Goal: Information Seeking & Learning: Check status

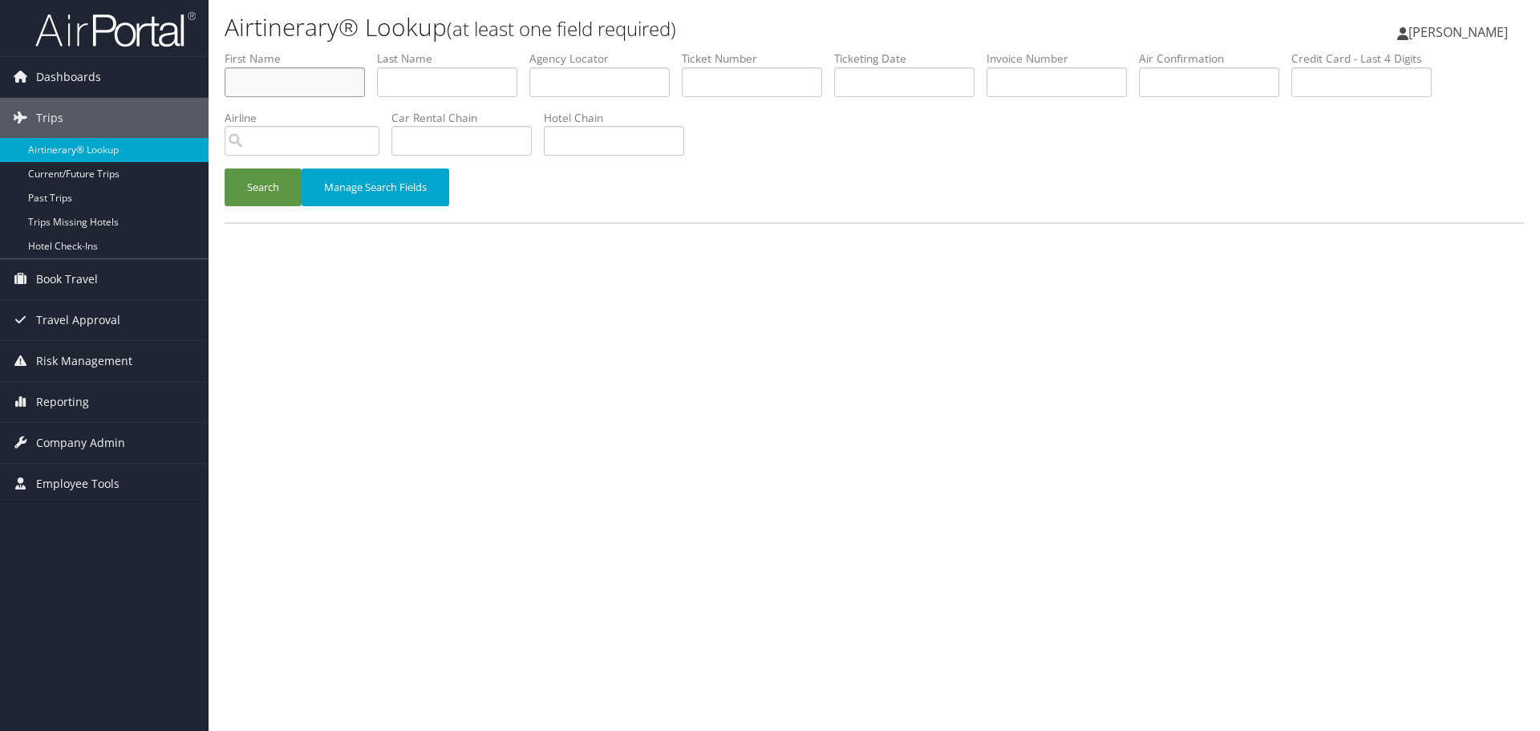
click at [318, 91] on input "text" at bounding box center [295, 82] width 140 height 30
type input "arleena"
type input "cates"
click at [225, 168] on button "Search" at bounding box center [263, 187] width 77 height 38
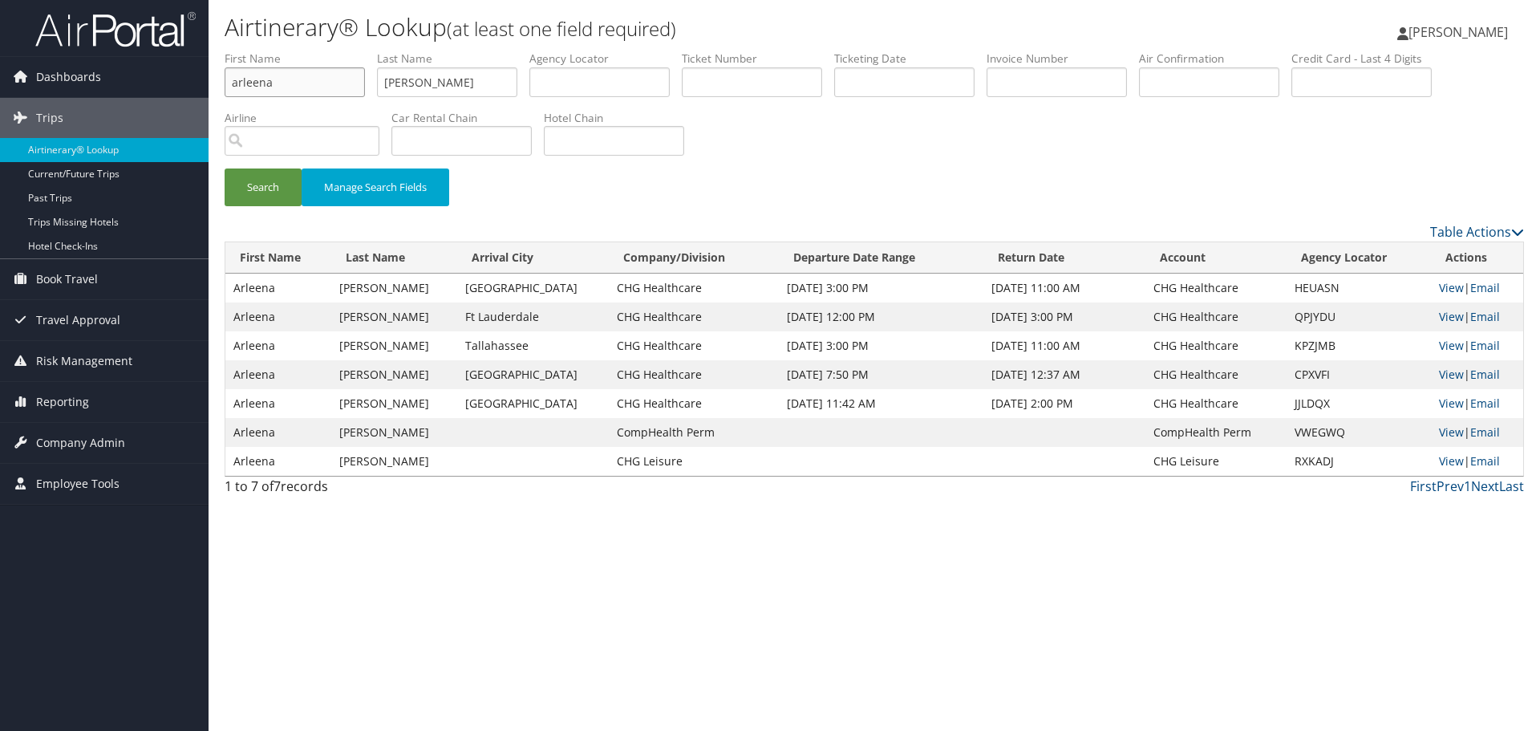
click at [243, 85] on input "arleena" at bounding box center [295, 82] width 140 height 30
click at [243, 86] on input "arleena" at bounding box center [295, 82] width 140 height 30
click at [243, 88] on input "arleena" at bounding box center [295, 82] width 140 height 30
click at [243, 87] on input "arleena" at bounding box center [295, 82] width 140 height 30
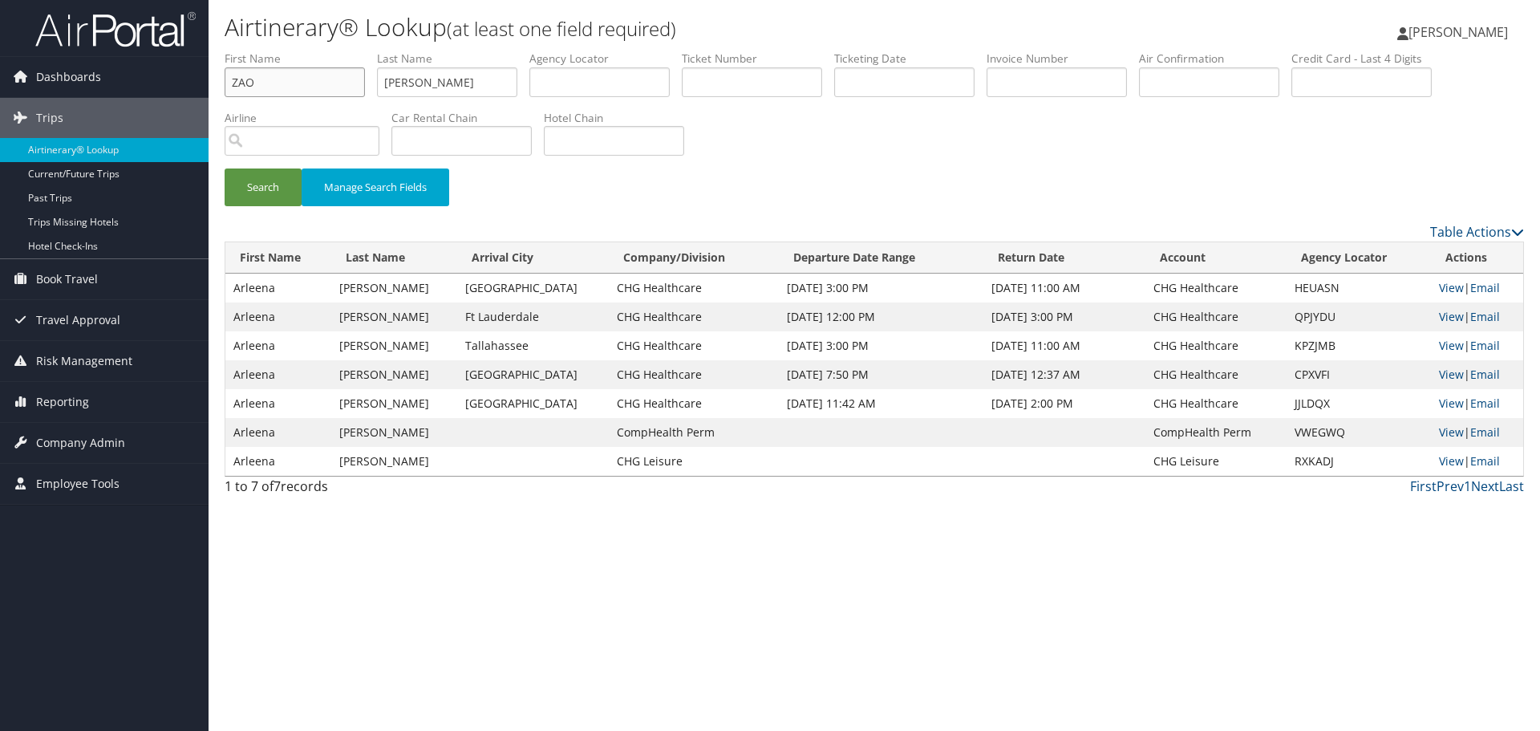
type input "ZAO"
type input "VU"
click at [225, 168] on button "Search" at bounding box center [263, 187] width 77 height 38
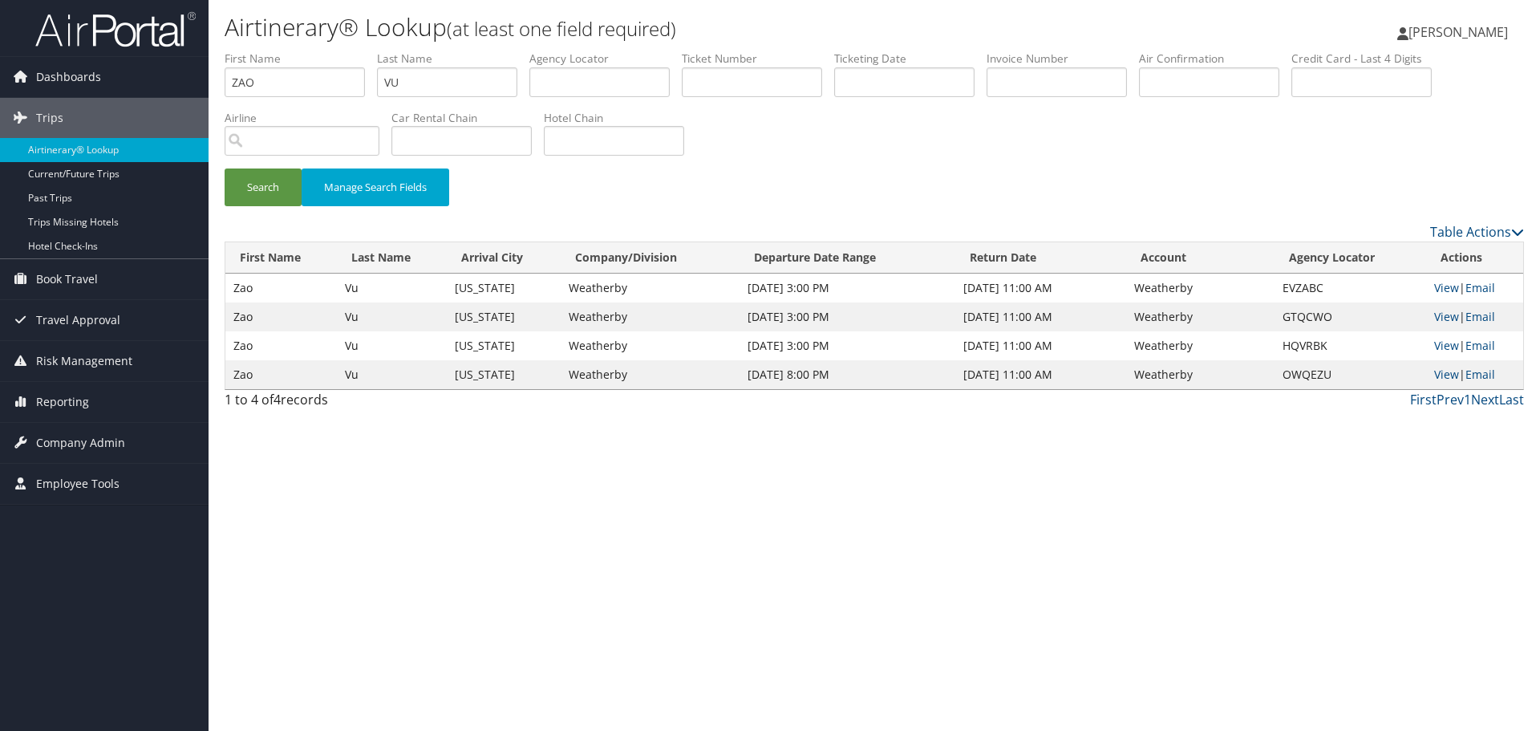
drag, startPoint x: 816, startPoint y: 553, endPoint x: 902, endPoint y: 512, distance: 95.8
click at [816, 553] on div "Airtinerary® Lookup (at least one field required) Shaelynn Gates Shaelynn Gates…" at bounding box center [875, 365] width 1332 height 731
click at [1442, 373] on link "View" at bounding box center [1446, 374] width 25 height 15
click at [136, 144] on link "Airtinerary® Lookup" at bounding box center [104, 150] width 209 height 24
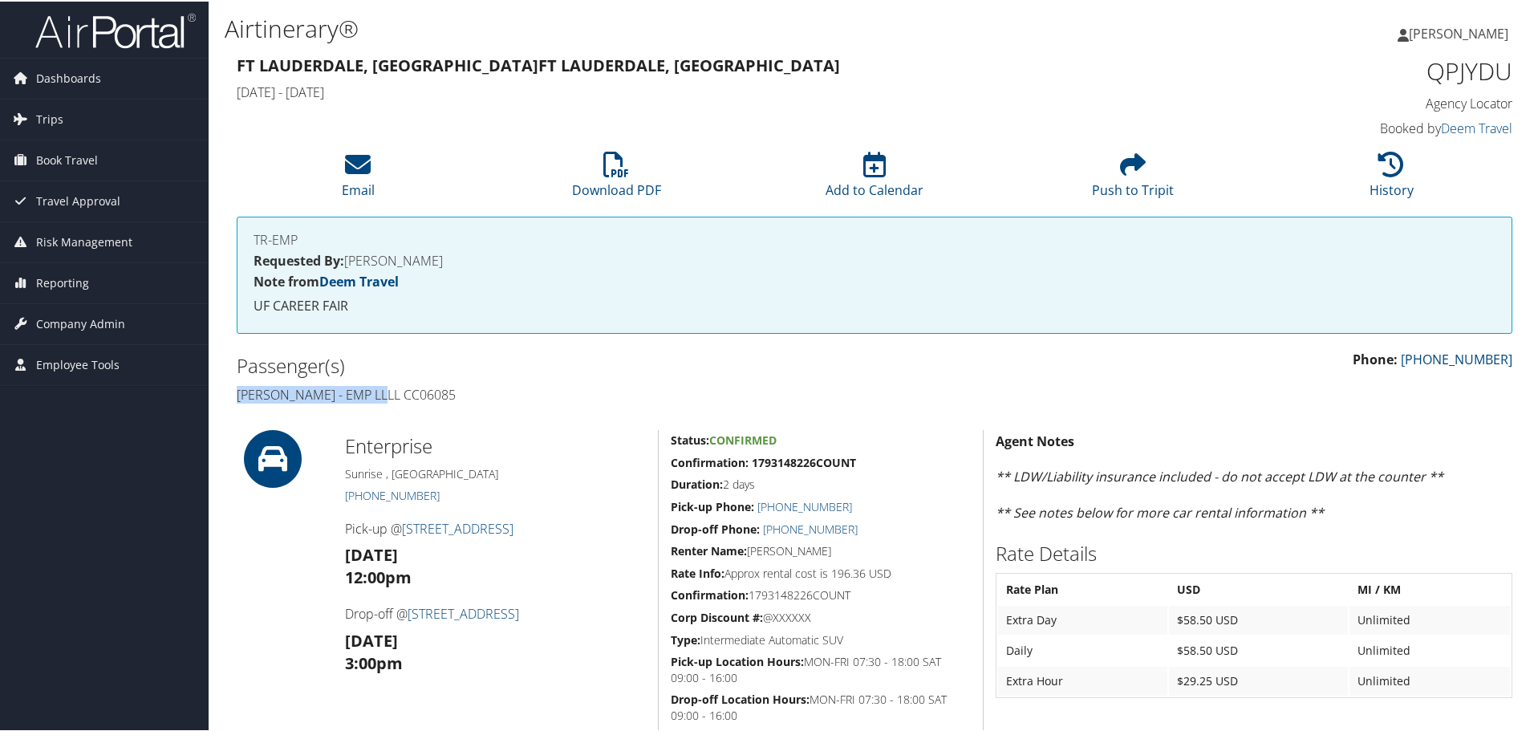
drag, startPoint x: 389, startPoint y: 392, endPoint x: 235, endPoint y: 397, distance: 154.1
click at [235, 397] on div "Passenger(s) Arleena Barbara Cates - EMP LLLL CC06085" at bounding box center [550, 378] width 650 height 60
copy h4 "Arleena Barbara Cates"
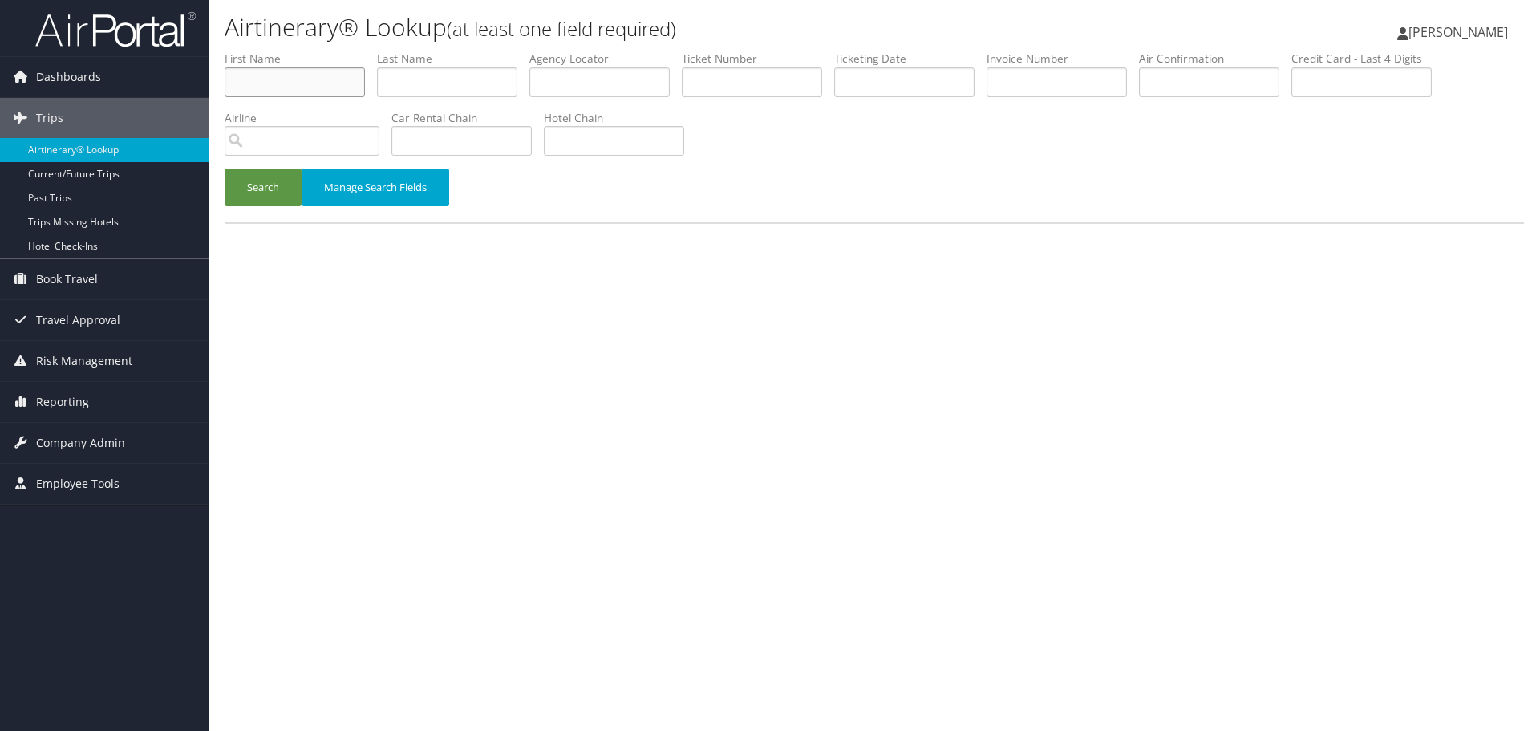
click at [262, 89] on input "text" at bounding box center [295, 82] width 140 height 30
type input "SHRUTI"
type input "VAKIL"
click at [225, 168] on button "Search" at bounding box center [263, 187] width 77 height 38
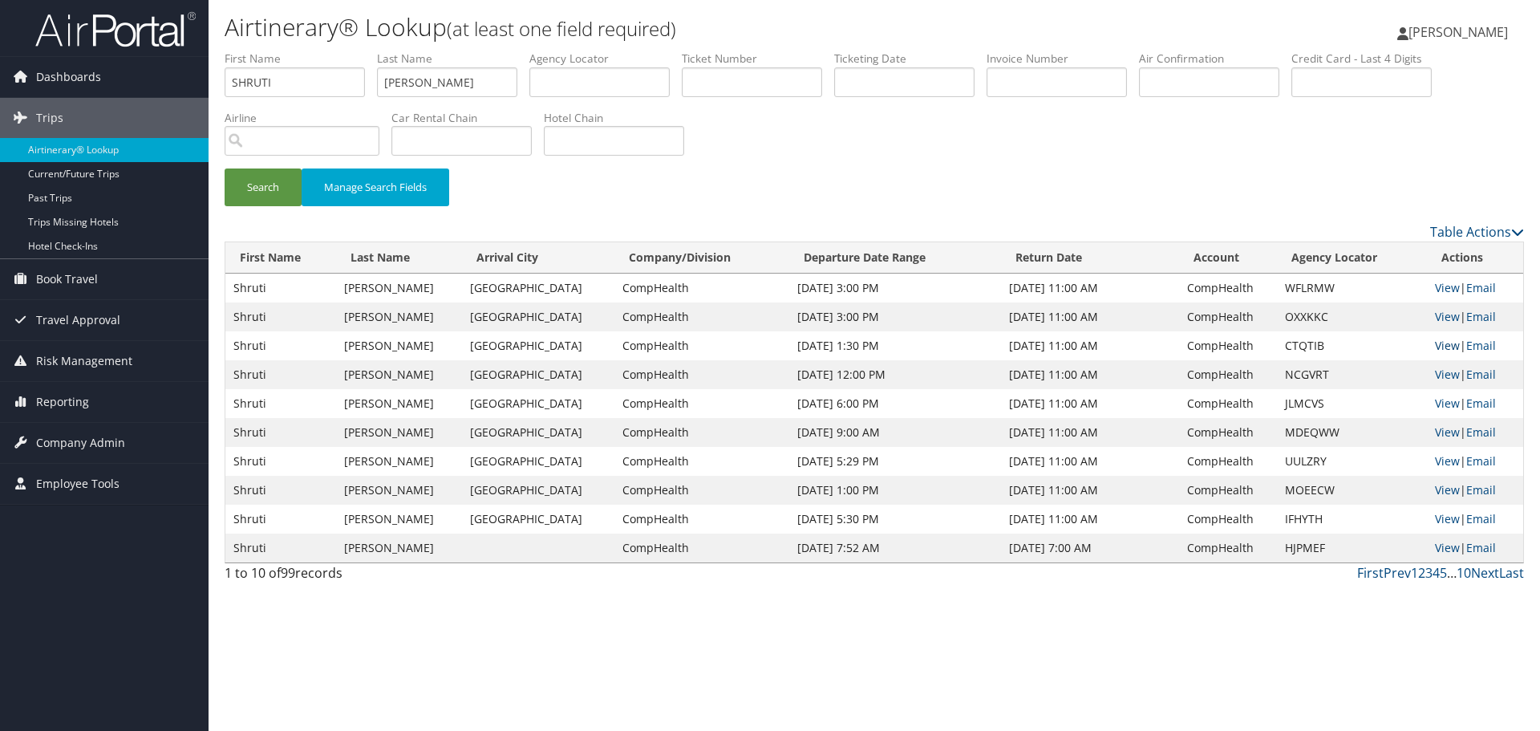
click at [1443, 346] on link "View" at bounding box center [1447, 345] width 25 height 15
click at [298, 88] on input "SHRUTI" at bounding box center [295, 82] width 140 height 30
type input "IRFAN"
type input "KHAN"
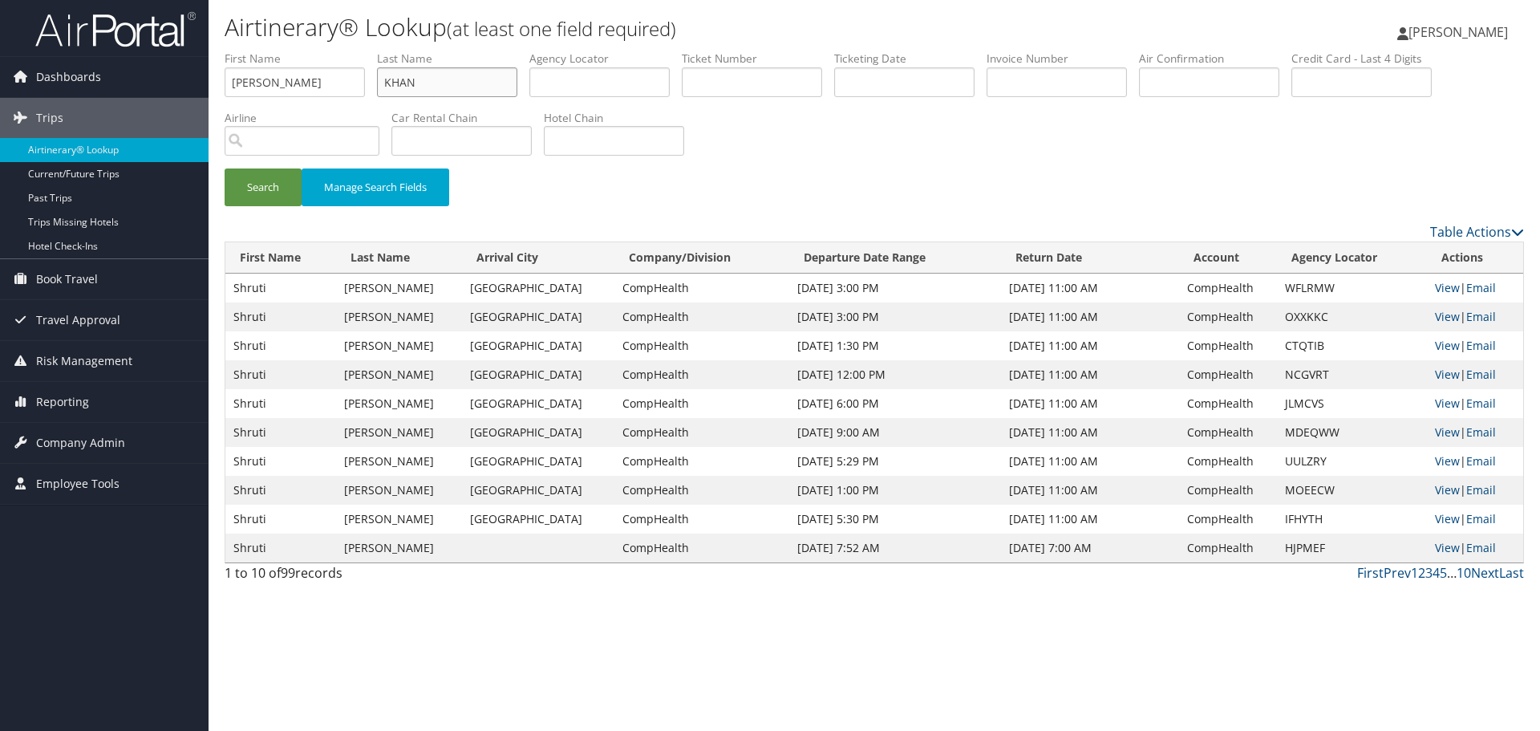
click at [225, 168] on button "Search" at bounding box center [263, 187] width 77 height 38
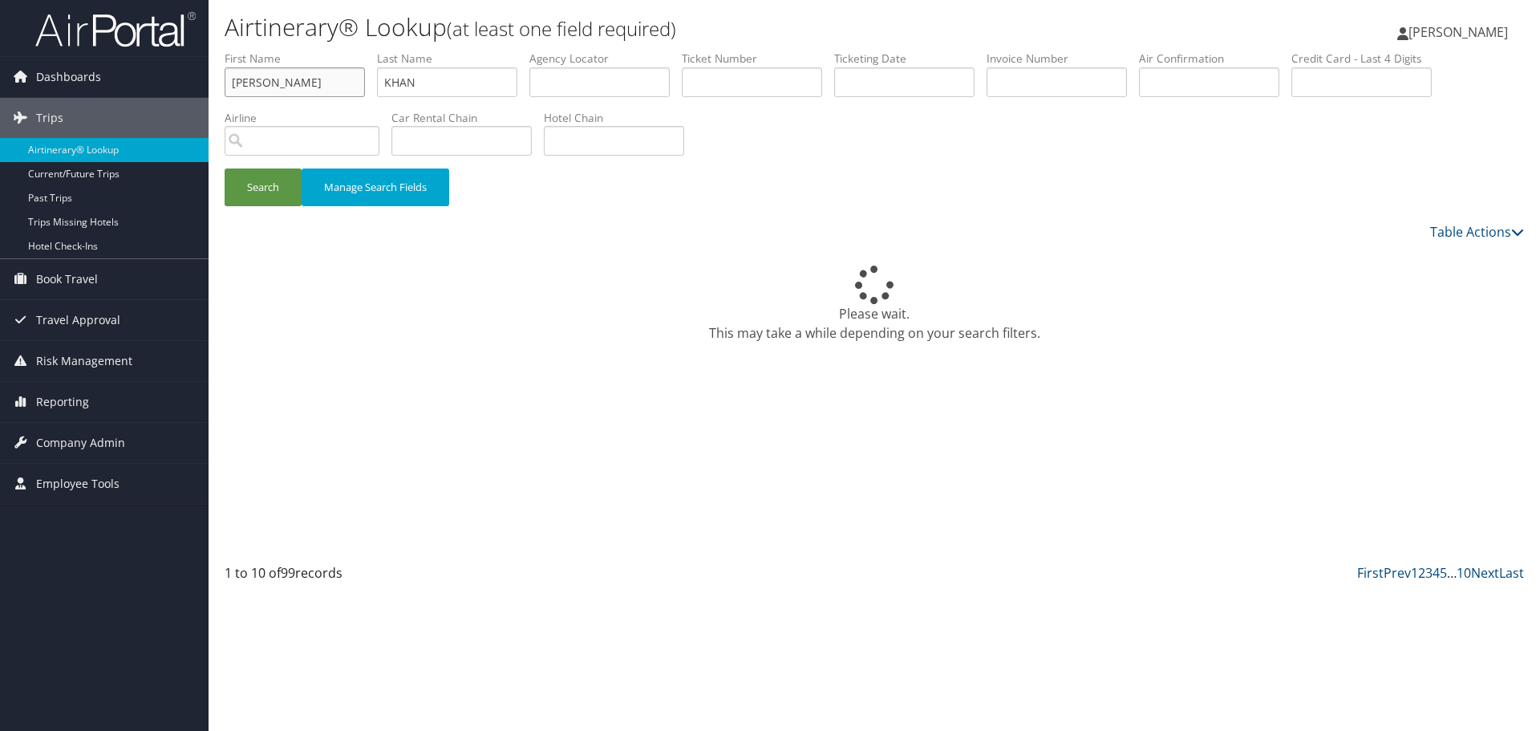
click at [295, 89] on input "IRFAN" at bounding box center [295, 82] width 140 height 30
click at [294, 89] on input "IRFAN" at bounding box center [295, 82] width 140 height 30
type input "ASHIMA"
type input "SARUP"
click at [225, 168] on button "Search" at bounding box center [263, 187] width 77 height 38
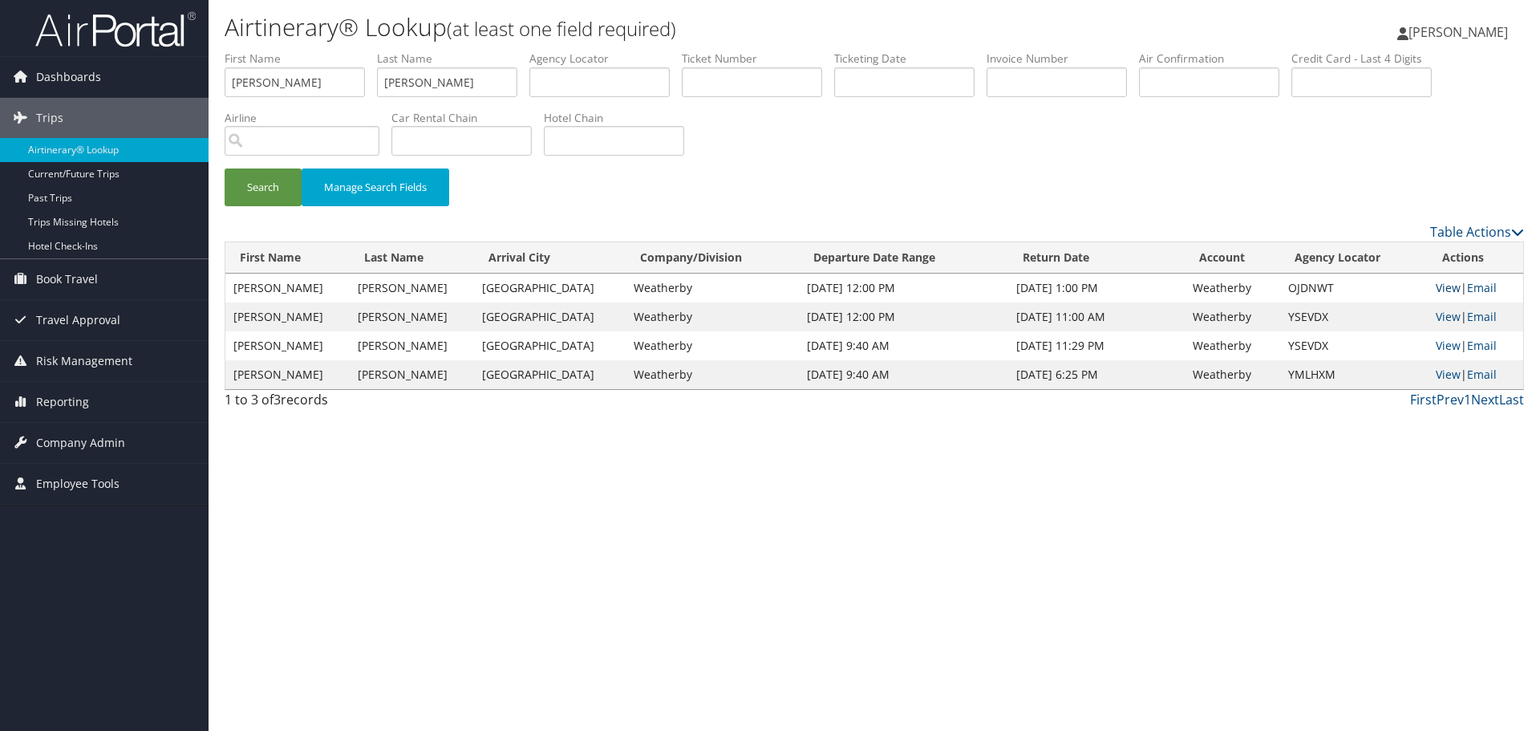
click at [1438, 288] on link "View" at bounding box center [1448, 287] width 25 height 15
click at [271, 86] on input "ASHIMA" at bounding box center [295, 82] width 140 height 30
type input "TARESE"
type input "DUBIEL"
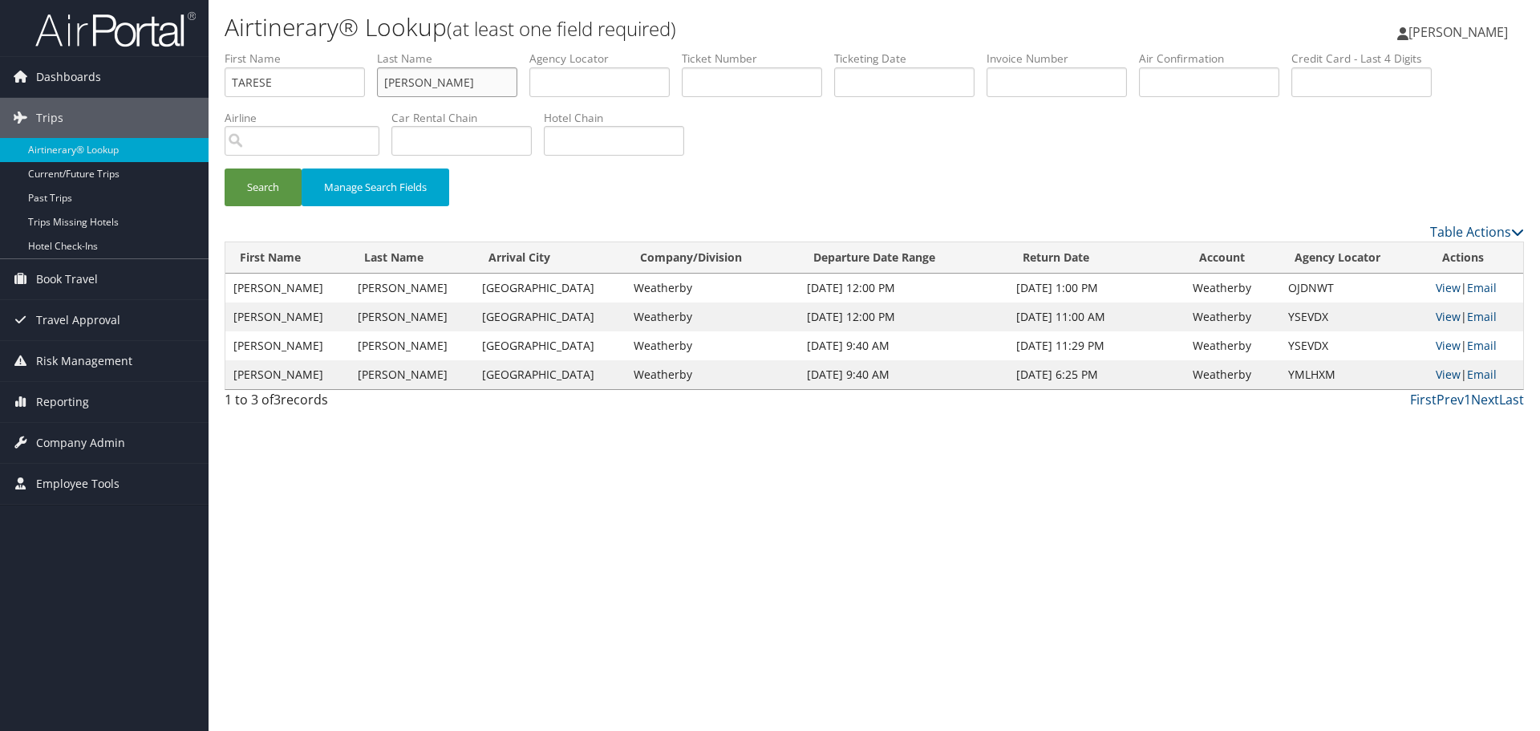
click at [225, 168] on button "Search" at bounding box center [263, 187] width 77 height 38
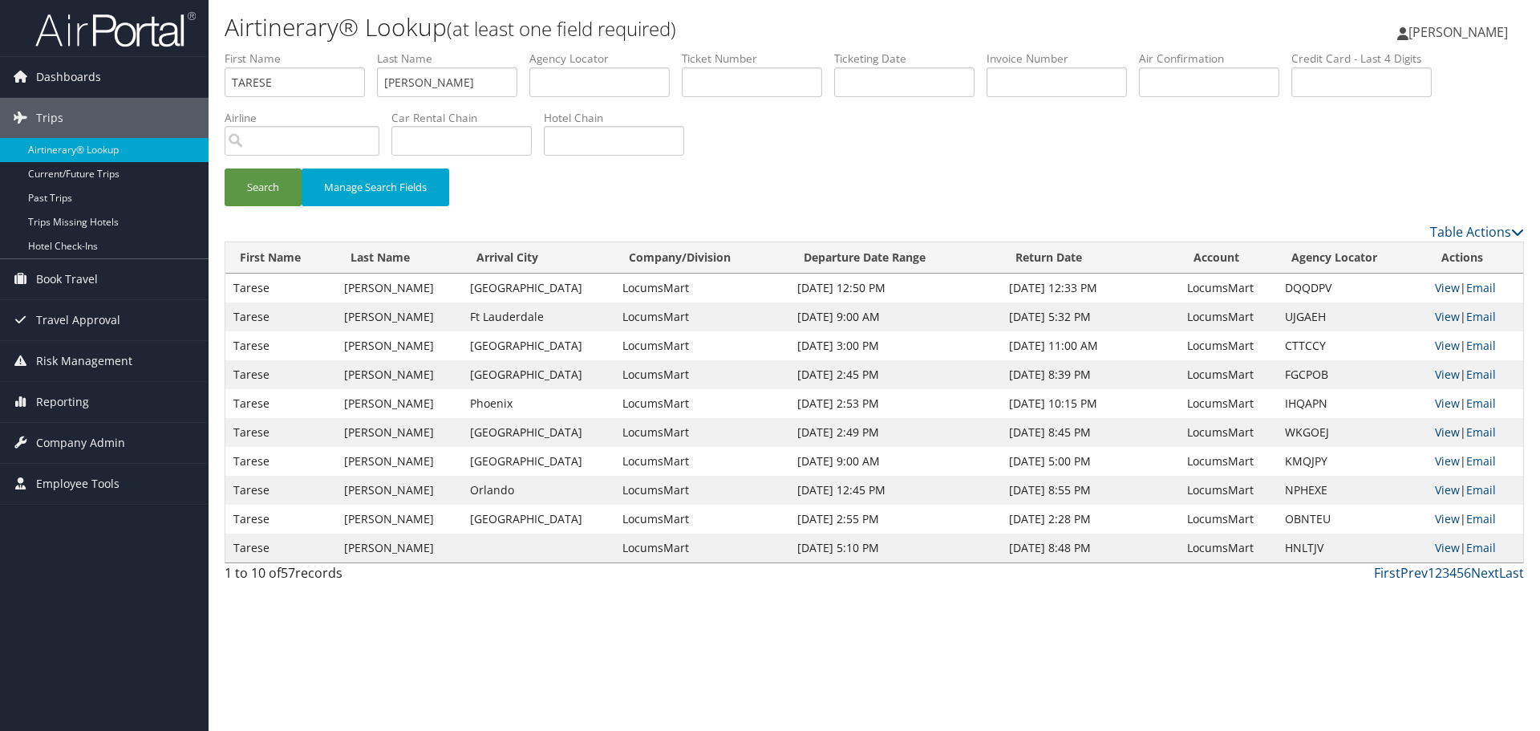
click at [1446, 435] on link "View" at bounding box center [1447, 431] width 25 height 15
click at [1446, 460] on link "View" at bounding box center [1447, 460] width 25 height 15
click at [322, 85] on input "TARESE" at bounding box center [295, 82] width 140 height 30
type input "IBRAHIM"
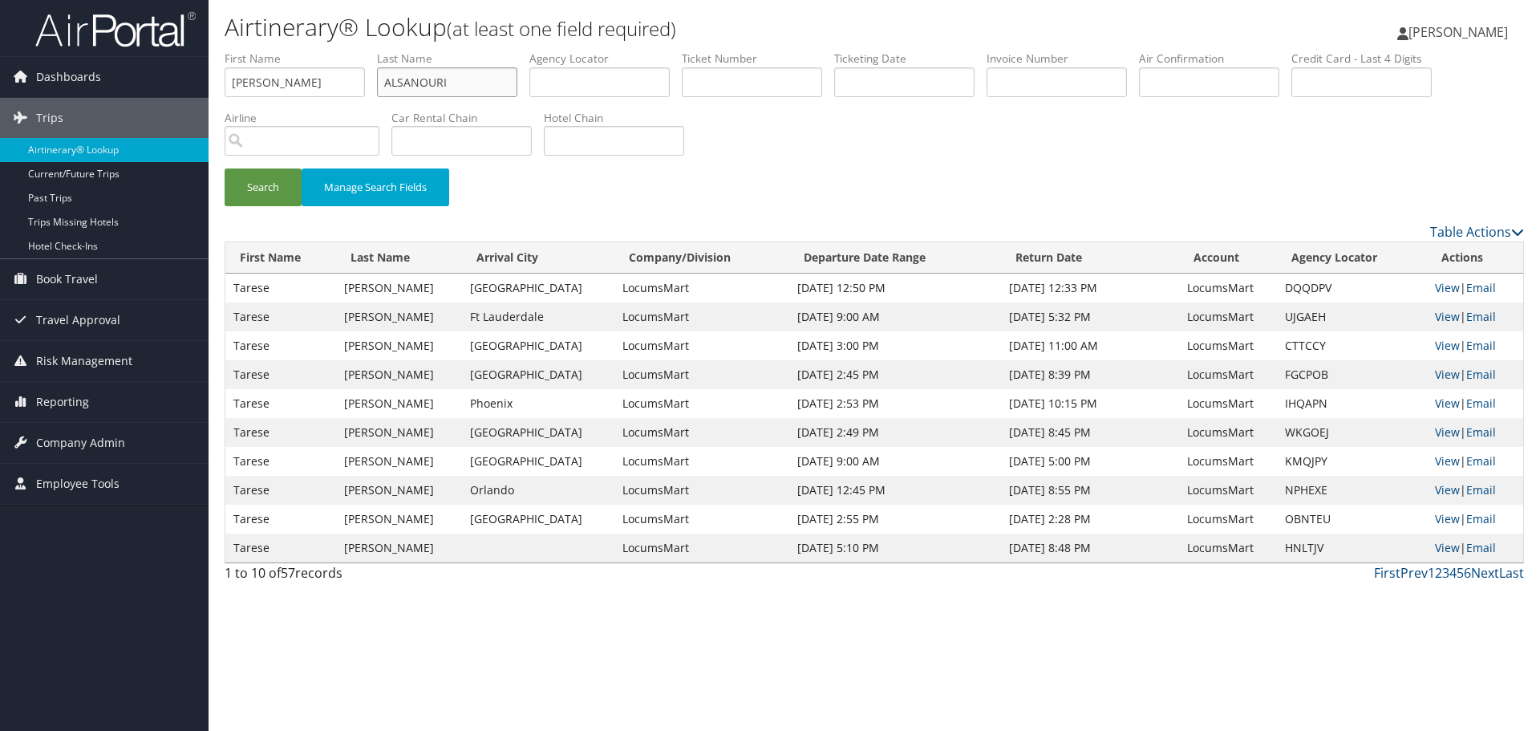
click at [225, 168] on button "Search" at bounding box center [263, 187] width 77 height 38
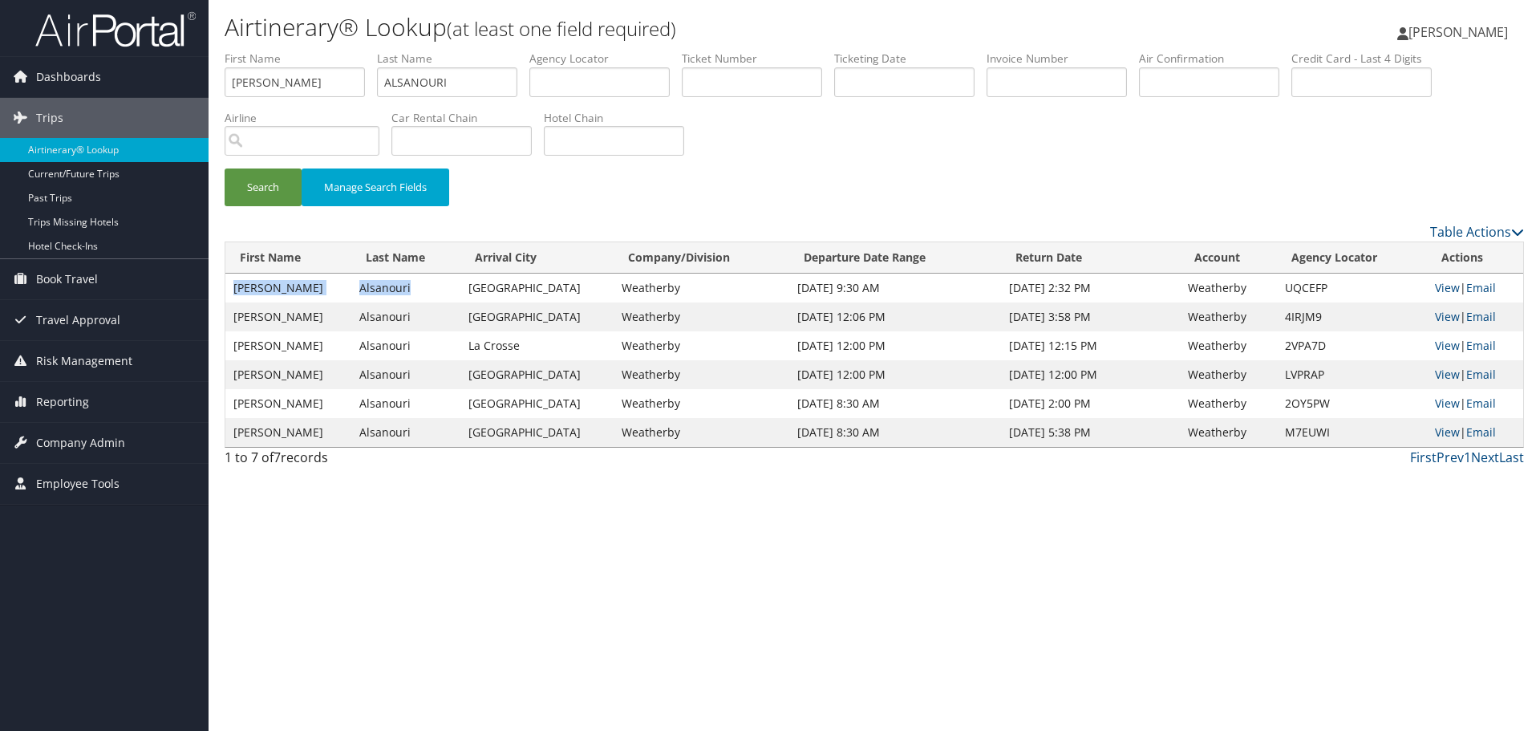
drag, startPoint x: 400, startPoint y: 290, endPoint x: 233, endPoint y: 293, distance: 167.7
click at [233, 293] on tr "Ibrahim Alsanouri Madison Weatherby Jan 23, 2021 9:30 AM Jan 31, 2021 2:32 PM W…" at bounding box center [874, 288] width 1298 height 29
copy tr "Ibrahim Alsanouri"
click at [479, 89] on input "ALSANOURI" at bounding box center [447, 82] width 140 height 30
click at [479, 87] on input "ALSANOURI" at bounding box center [447, 82] width 140 height 30
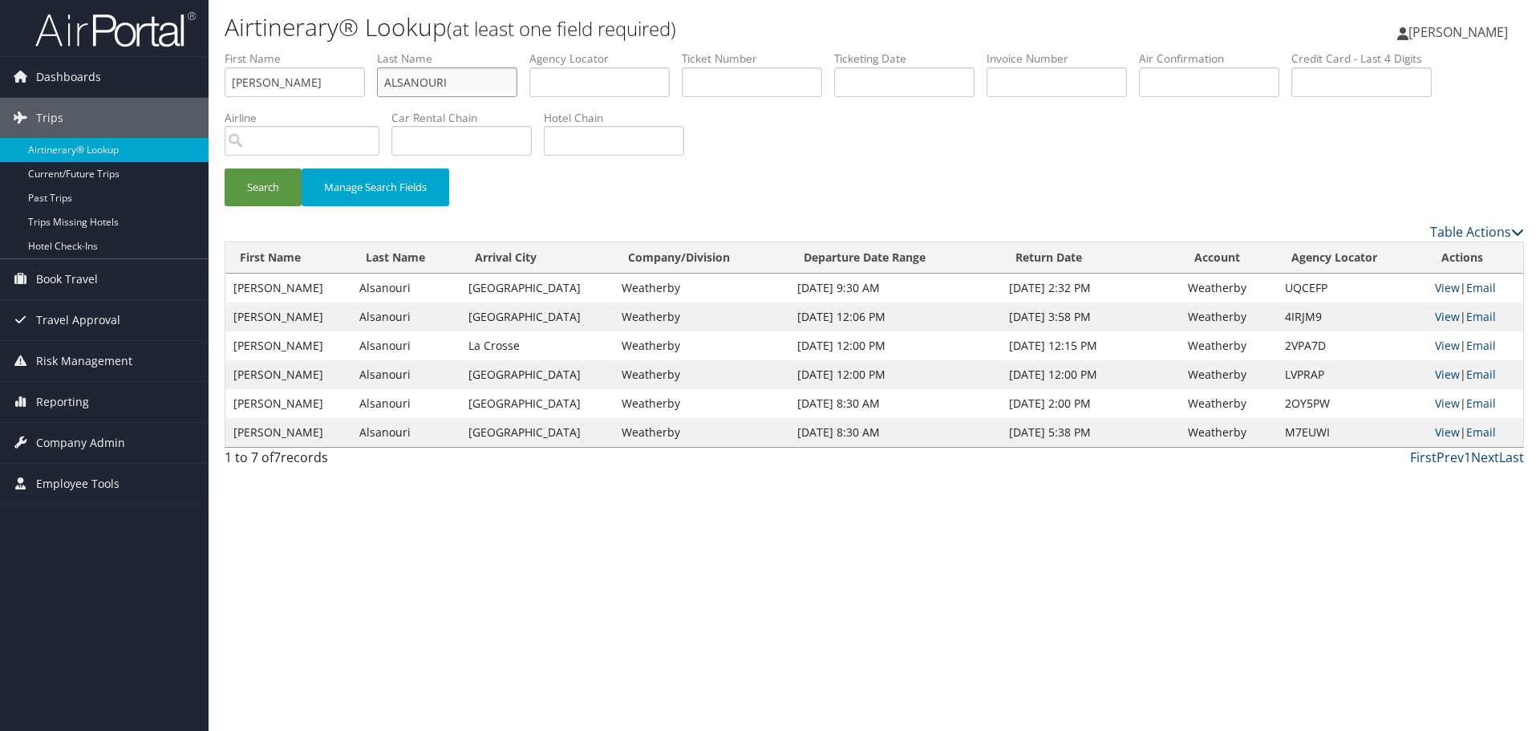
click at [479, 87] on input "ALSANOURI" at bounding box center [447, 82] width 140 height 30
paste input "Sanouri"
type input "Sanouri"
click at [257, 185] on button "Search" at bounding box center [263, 187] width 77 height 38
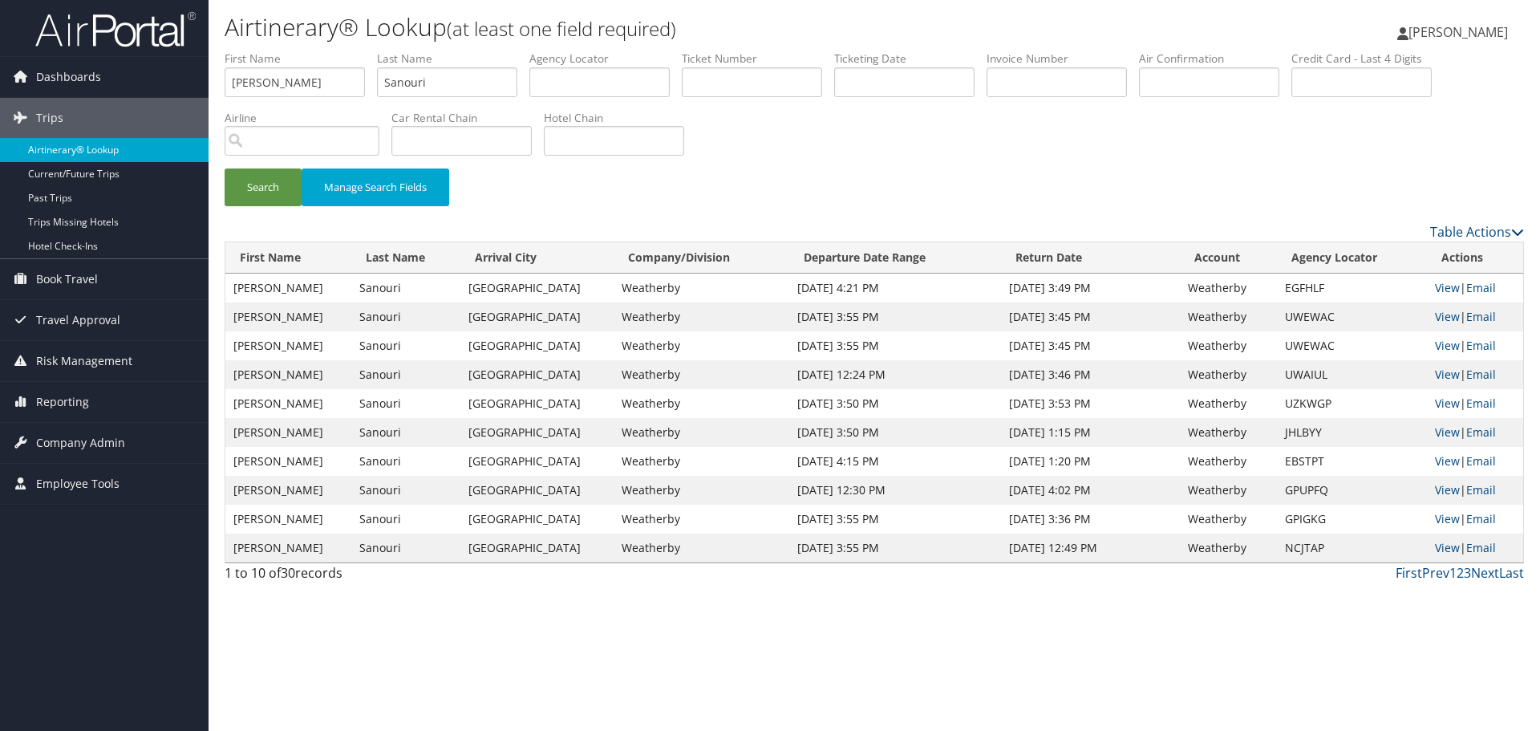
click at [110, 154] on link "Airtinerary® Lookup" at bounding box center [104, 150] width 209 height 24
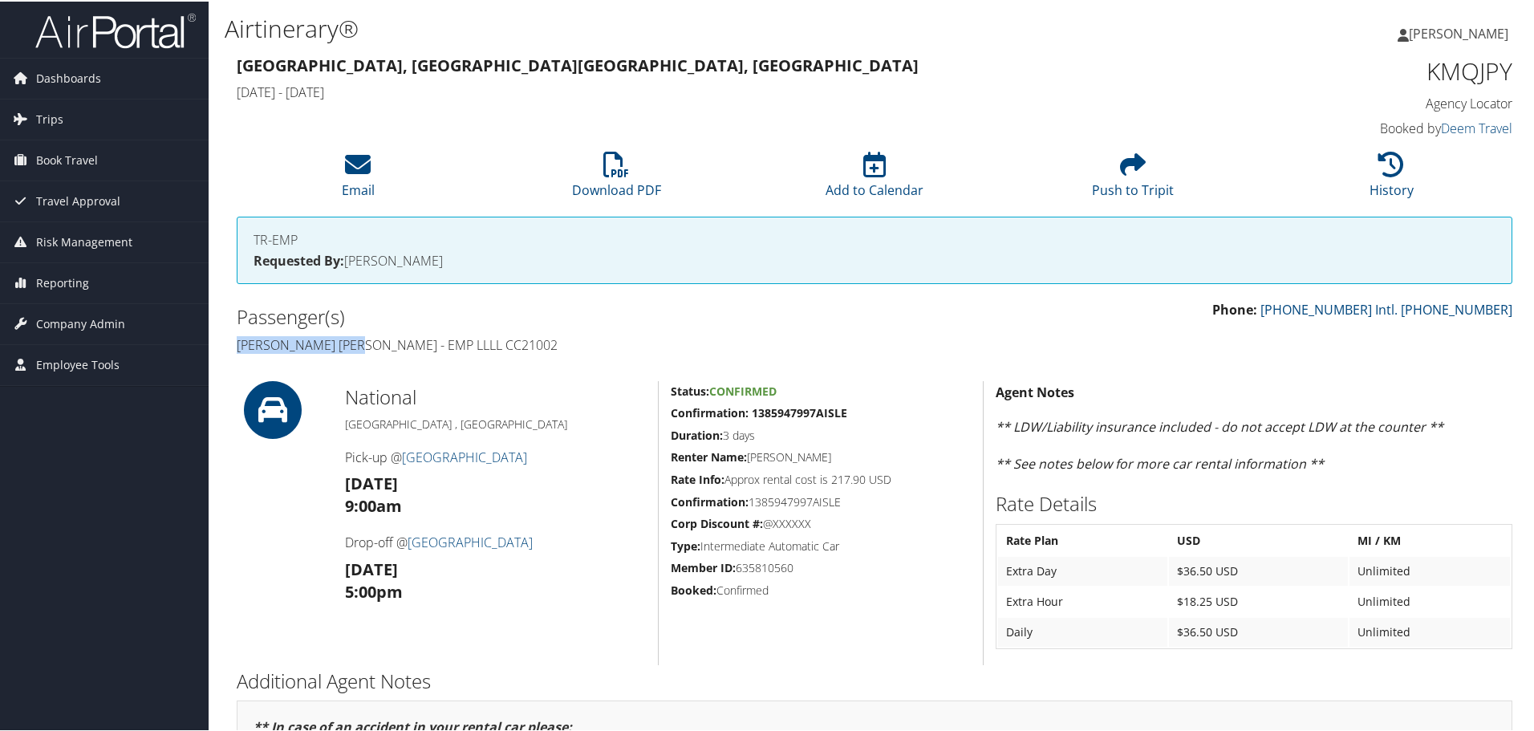
drag, startPoint x: 362, startPoint y: 345, endPoint x: 217, endPoint y: 346, distance: 144.4
click at [217, 346] on div "Airtinerary® Shaelynn Gates Shaelynn Gates My Settings Travel Agency Contacts V…" at bounding box center [875, 531] width 1332 height 1062
copy h4 "Tarese Lynn Dubiel"
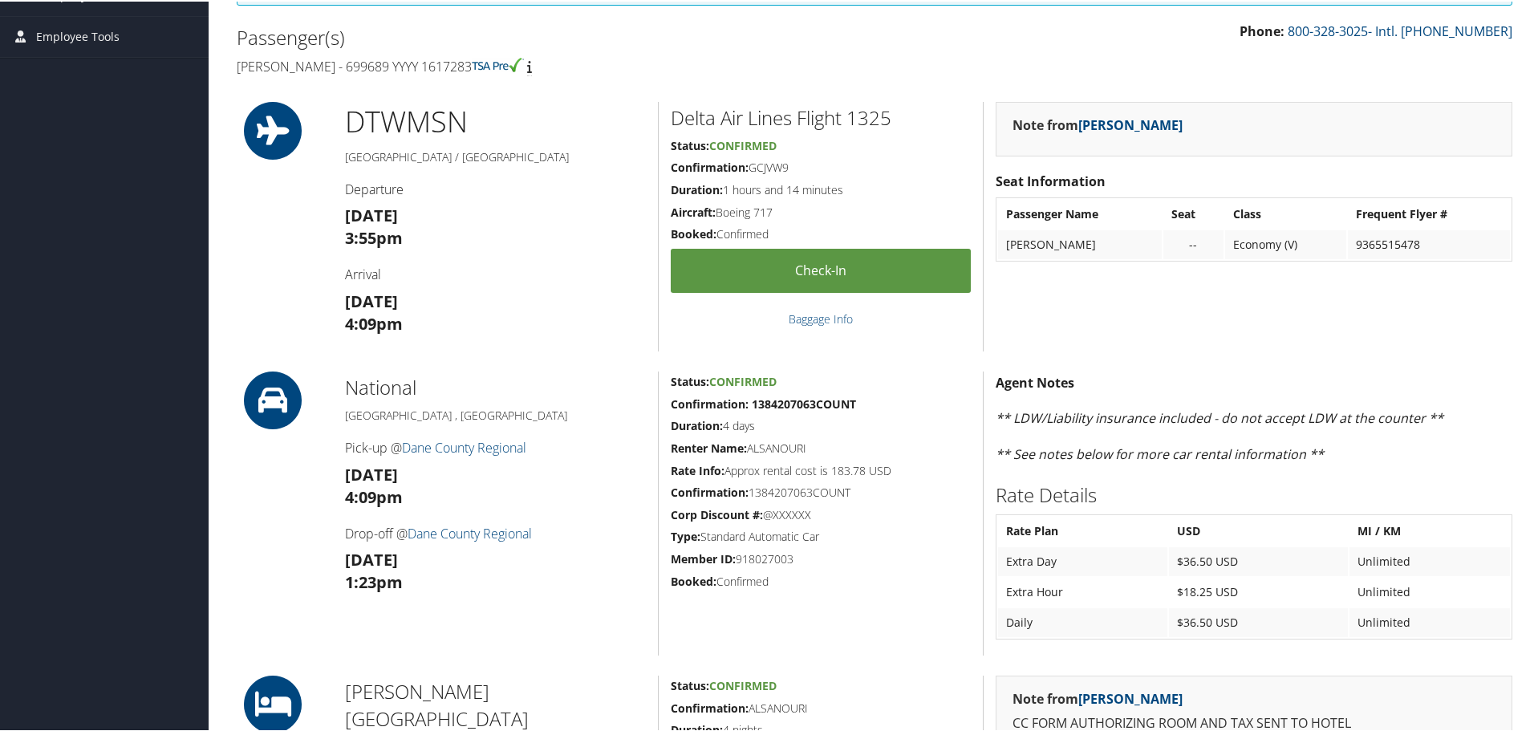
scroll to position [321, 0]
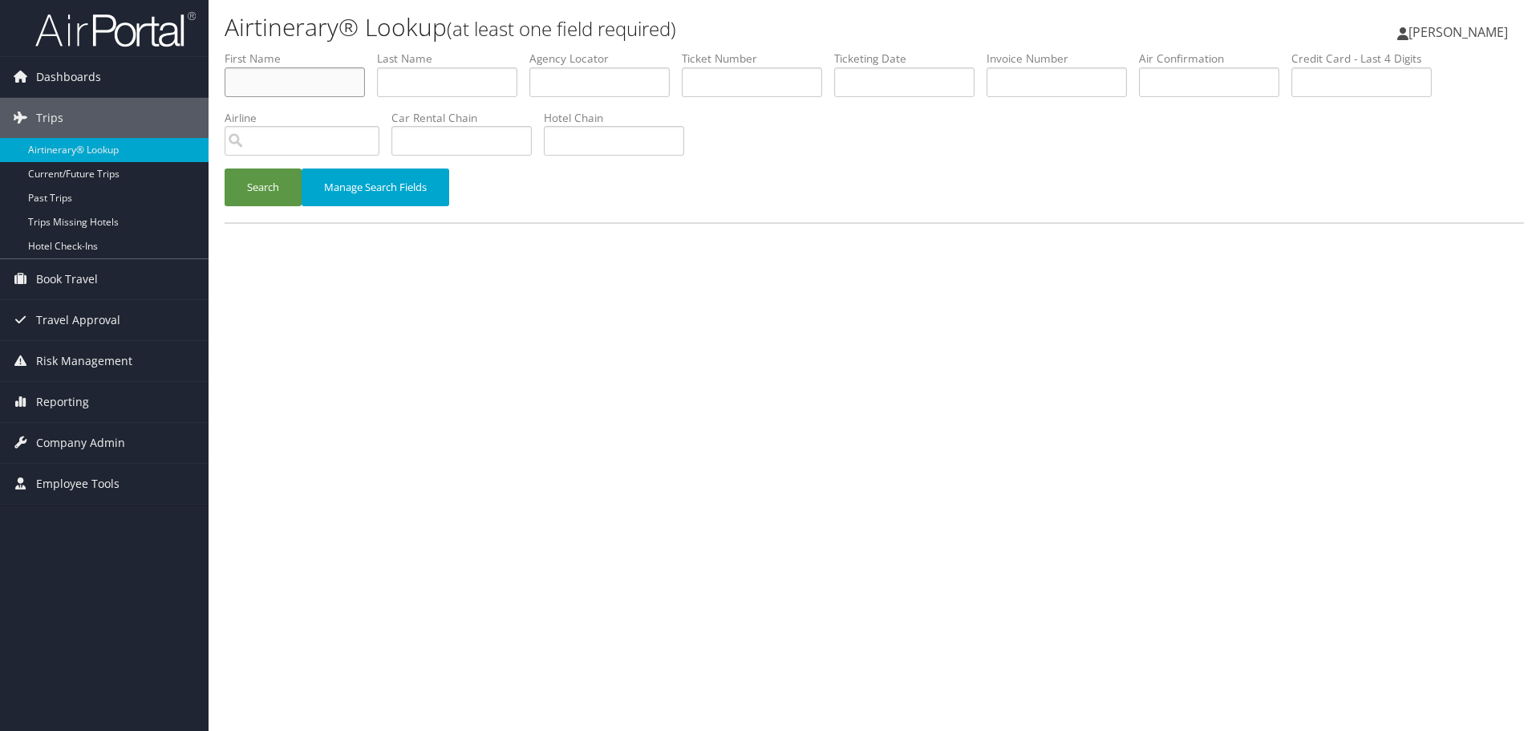
click at [279, 81] on input "text" at bounding box center [295, 82] width 140 height 30
type input "AMY"
type input "[PERSON_NAME]"
click at [225, 168] on button "Search" at bounding box center [263, 187] width 77 height 38
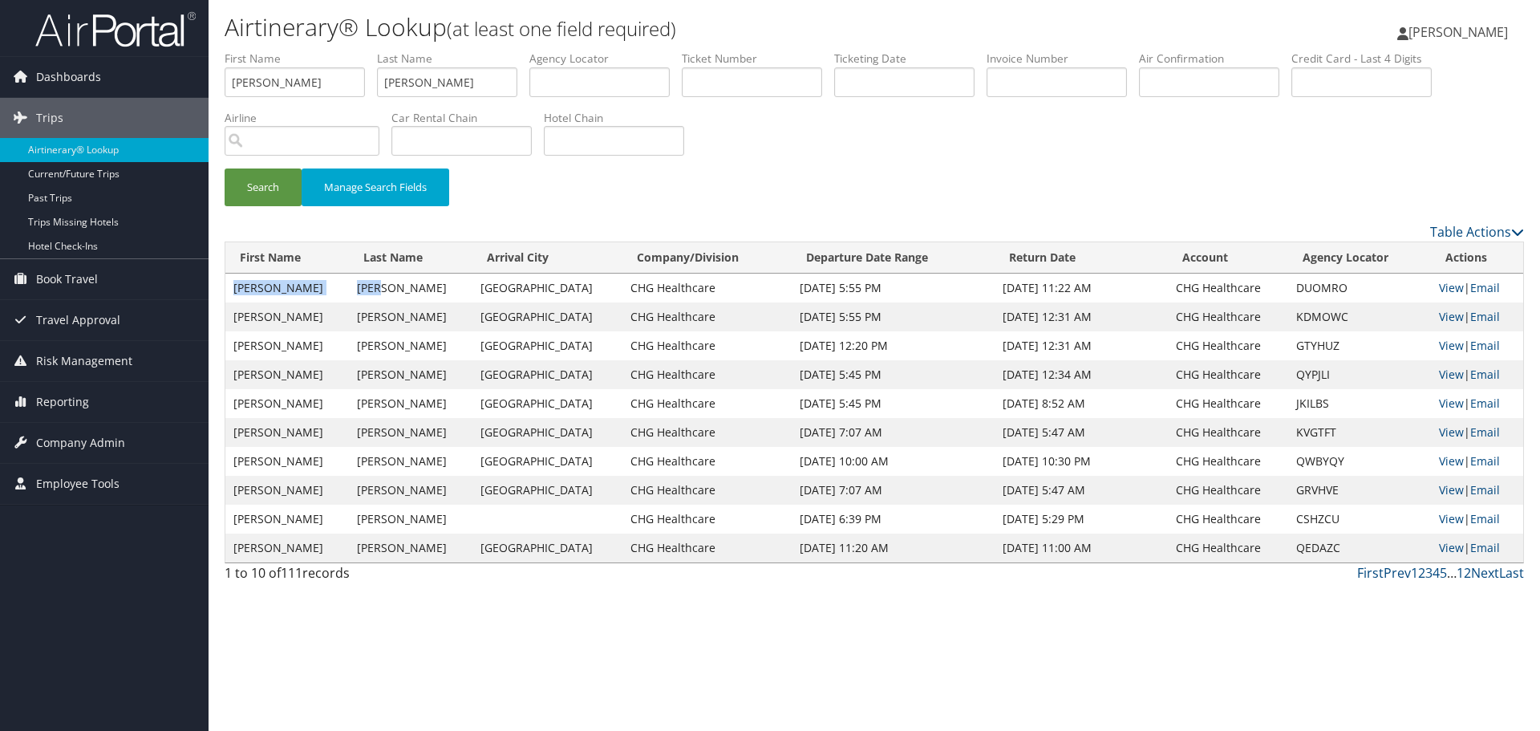
drag, startPoint x: 379, startPoint y: 292, endPoint x: 234, endPoint y: 294, distance: 145.2
click at [234, 294] on tr "Amy Reed Salt Lake City CHG Healthcare Sep 28, 2025 5:55 PM Oct 3, 2025 11:22 A…" at bounding box center [874, 288] width 1298 height 29
copy tr "Amy Reed"
click at [1446, 288] on link "View" at bounding box center [1451, 287] width 25 height 15
click at [308, 88] on input "AMY" at bounding box center [295, 82] width 140 height 30
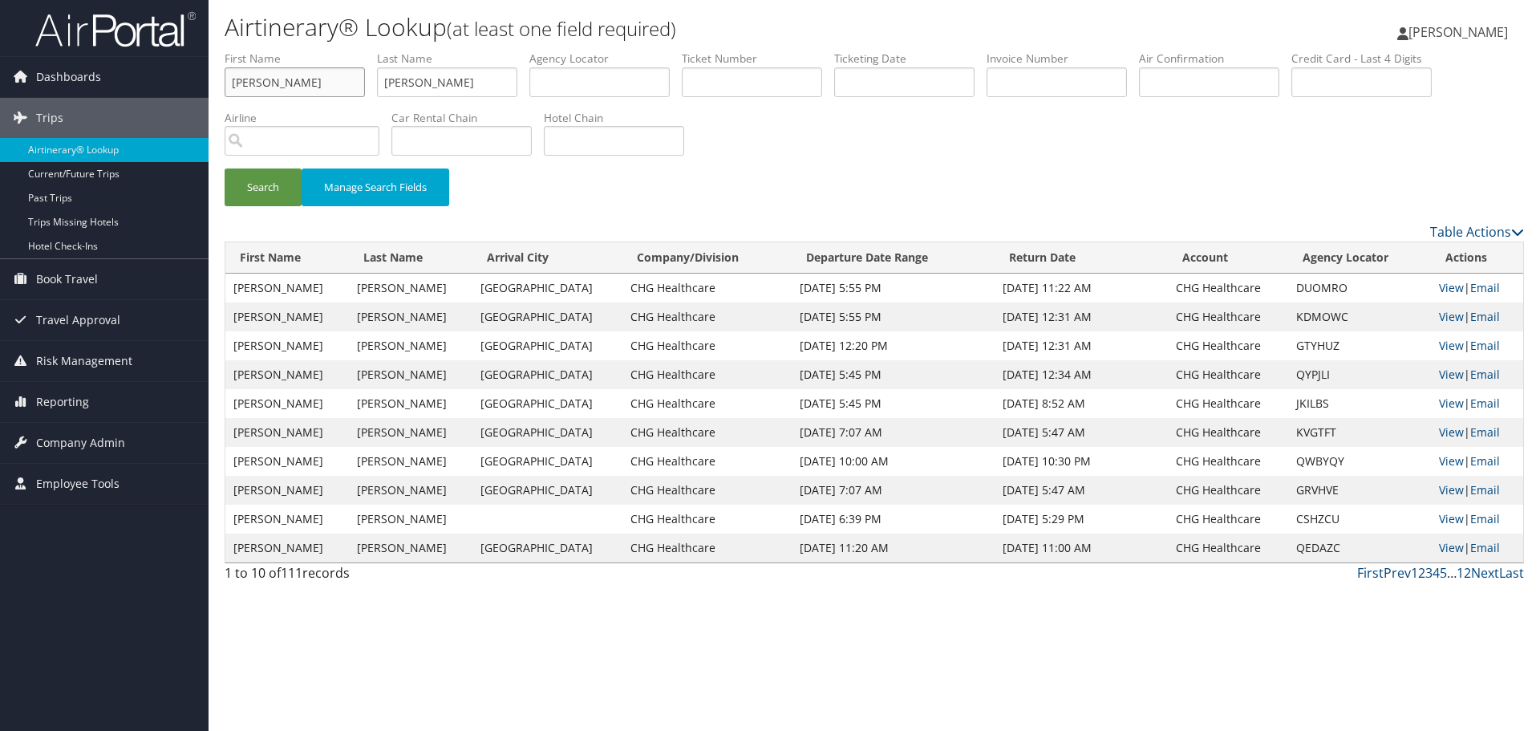
click at [308, 88] on input "AMY" at bounding box center [295, 82] width 140 height 30
type input "MARK"
type input "SIMNITT"
click at [225, 168] on button "Search" at bounding box center [263, 187] width 77 height 38
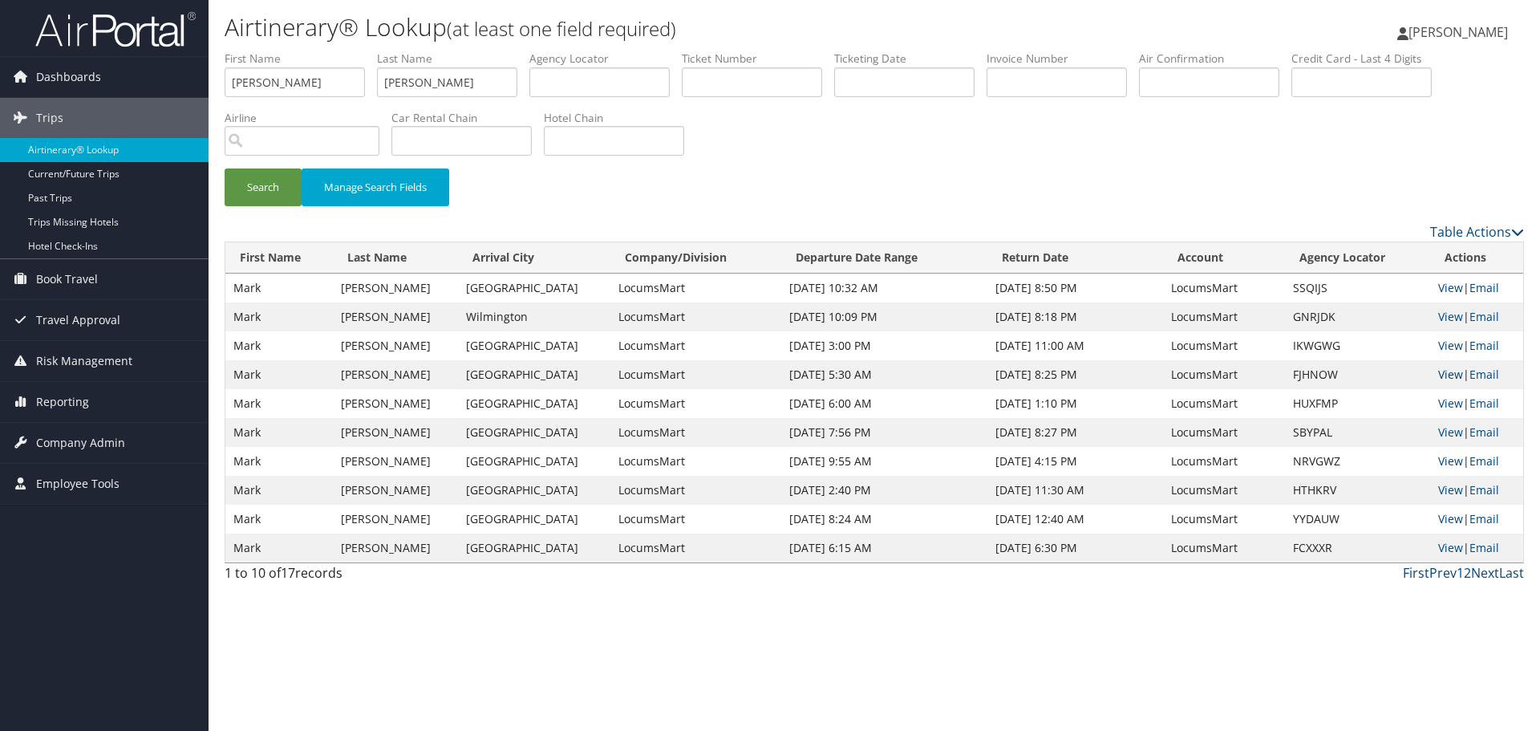
click at [1439, 376] on link "View" at bounding box center [1450, 374] width 25 height 15
click at [307, 80] on input "MARK" at bounding box center [295, 82] width 140 height 30
type input "WILLIAM"
type input "PEACE"
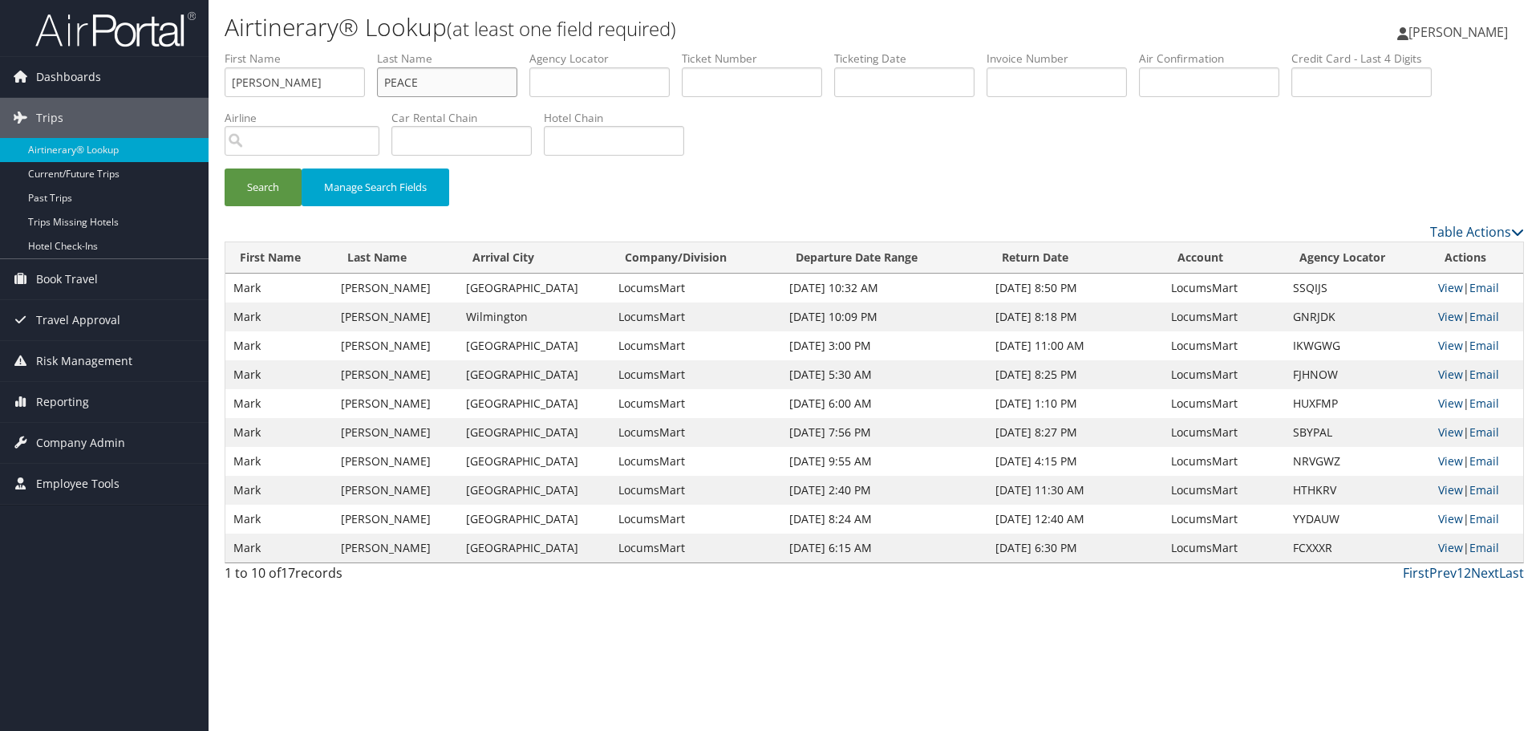
click at [225, 168] on button "Search" at bounding box center [263, 187] width 77 height 38
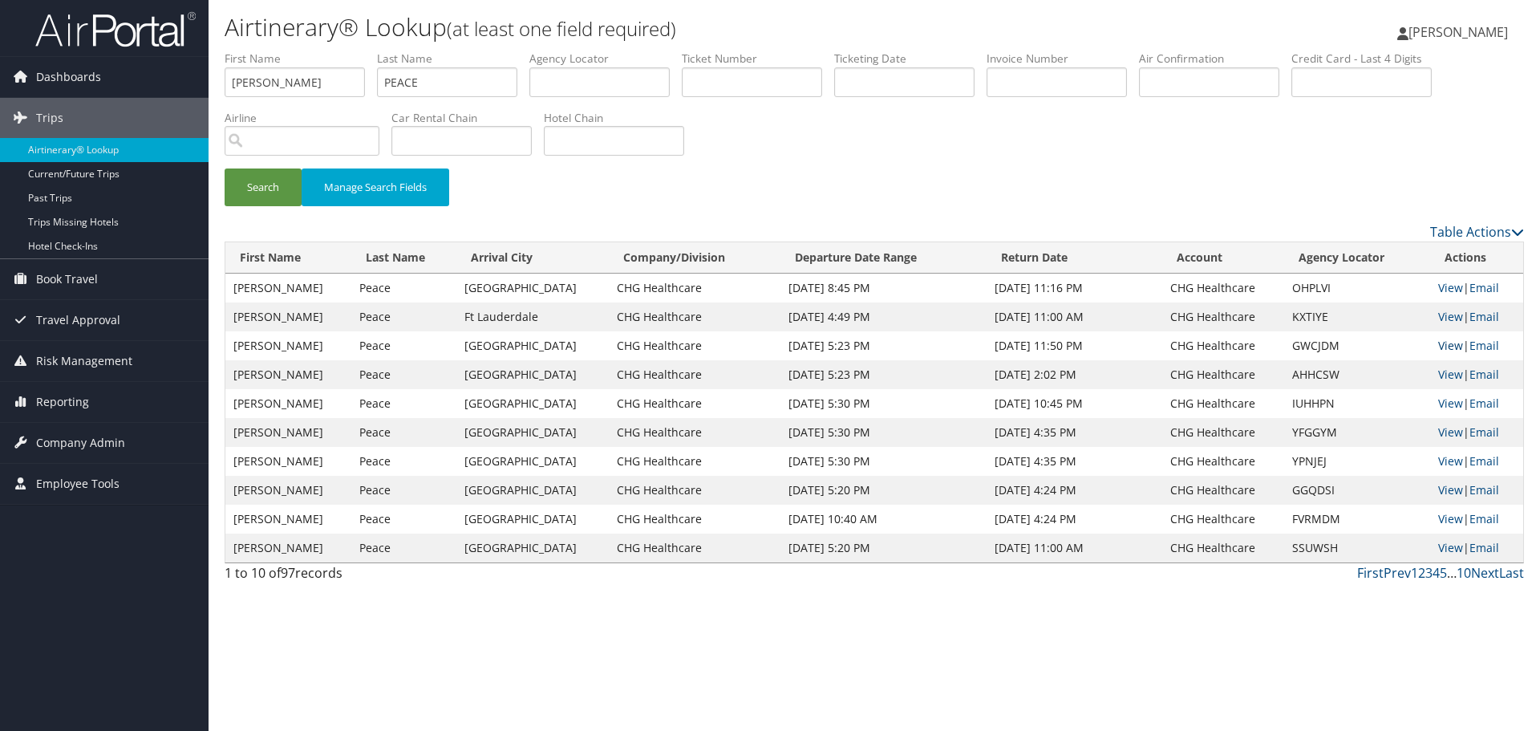
click at [1438, 345] on link "View" at bounding box center [1450, 345] width 25 height 15
drag, startPoint x: 110, startPoint y: 150, endPoint x: 131, endPoint y: 170, distance: 28.9
click at [110, 150] on link "Airtinerary® Lookup" at bounding box center [104, 150] width 209 height 24
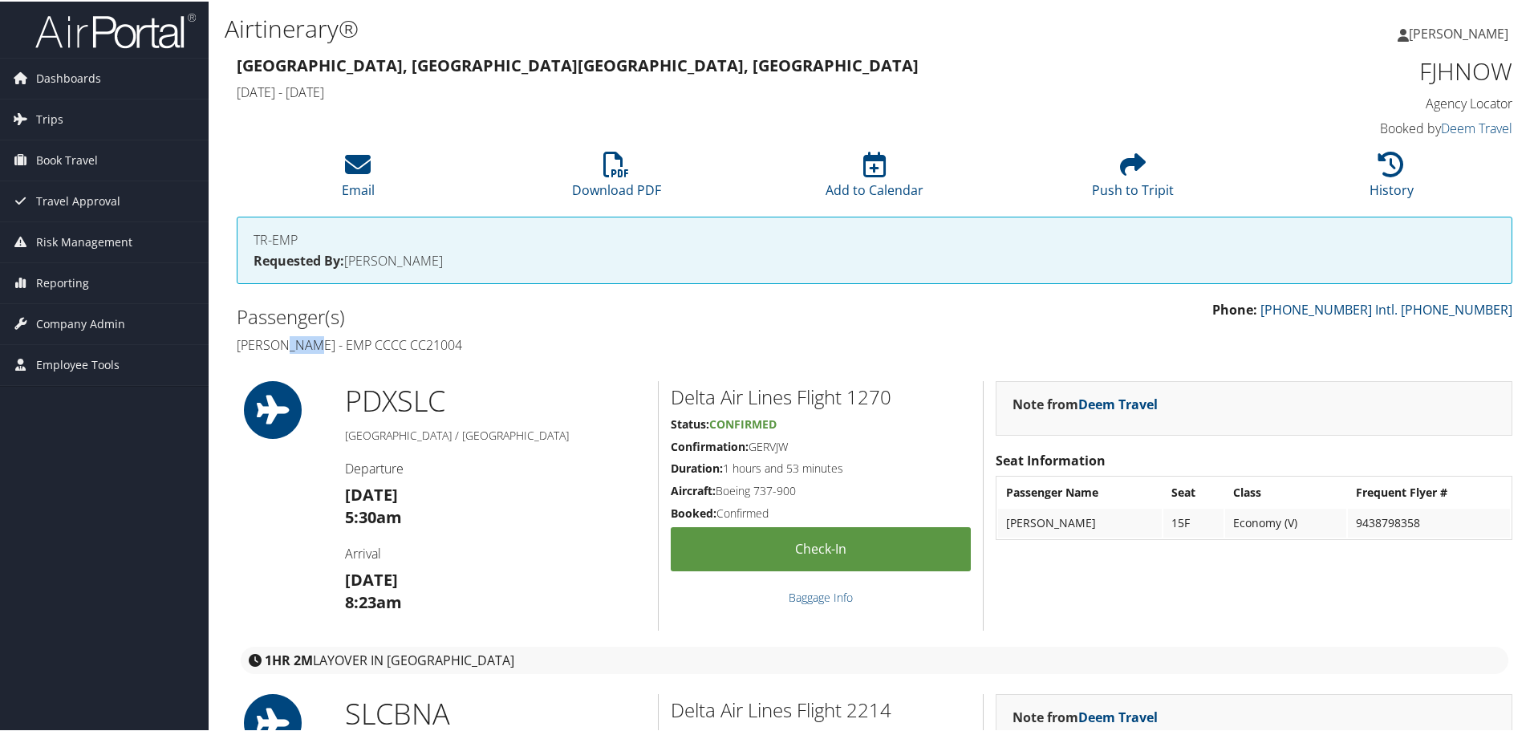
drag, startPoint x: 317, startPoint y: 345, endPoint x: 286, endPoint y: 344, distance: 30.5
click at [286, 344] on h4 "[PERSON_NAME] - EMP CCCC CC21004" at bounding box center [550, 344] width 626 height 18
drag, startPoint x: 322, startPoint y: 347, endPoint x: 232, endPoint y: 347, distance: 90.7
click at [232, 347] on div "Passenger(s) [PERSON_NAME] - EMP CCCC CC21004" at bounding box center [550, 328] width 650 height 60
copy h4 "[PERSON_NAME]"
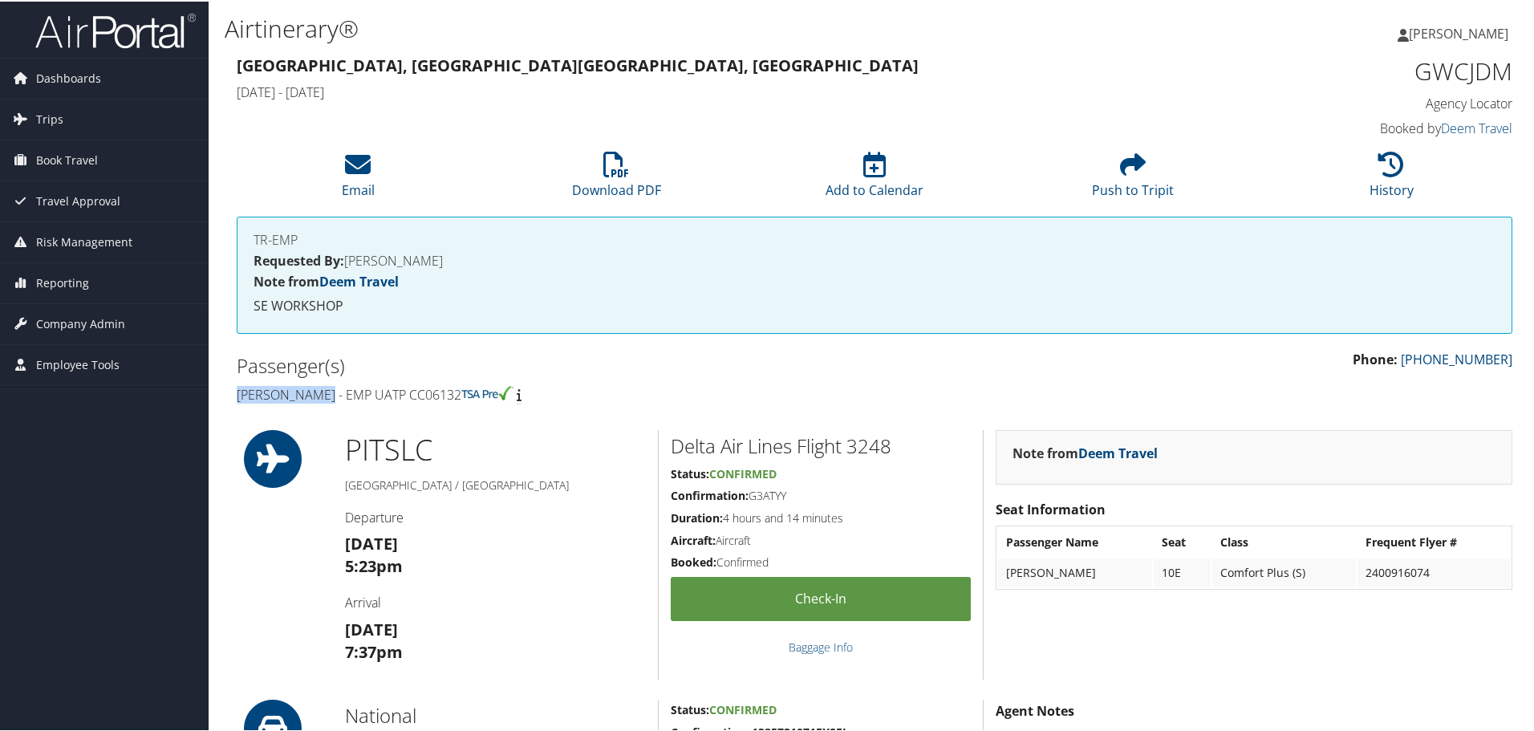
drag, startPoint x: 326, startPoint y: 395, endPoint x: 237, endPoint y: 397, distance: 88.3
click at [237, 397] on h4 "[PERSON_NAME] - EMP UATP CC06132" at bounding box center [550, 393] width 626 height 18
copy h4 "[PERSON_NAME]"
